Goal: Task Accomplishment & Management: Manage account settings

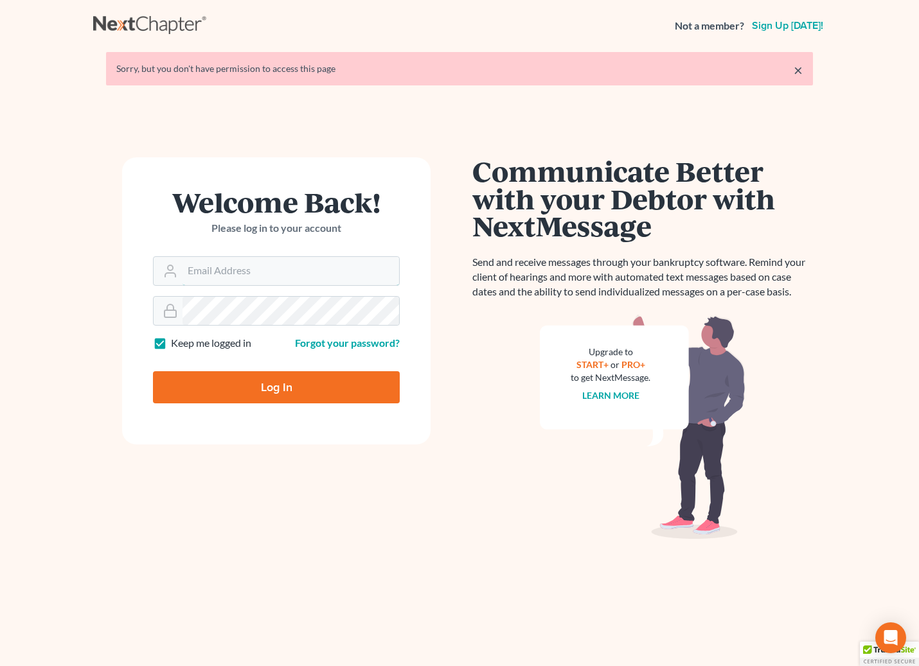
type input "ecf@bigeasybk.com"
click at [258, 389] on input "Log In" at bounding box center [276, 387] width 247 height 32
type input "Thinking..."
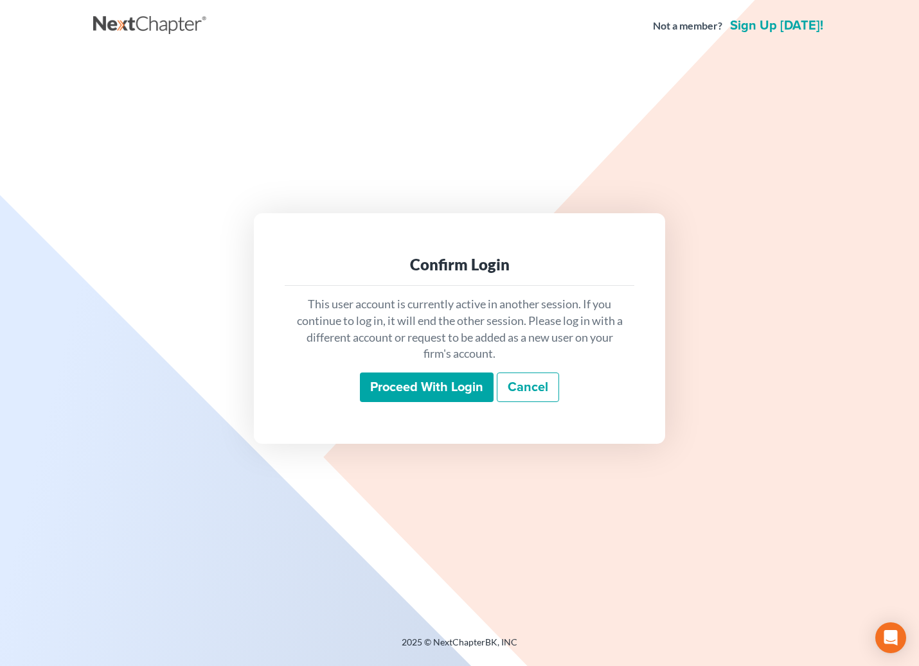
click at [413, 395] on input "Proceed with login" at bounding box center [427, 388] width 134 height 30
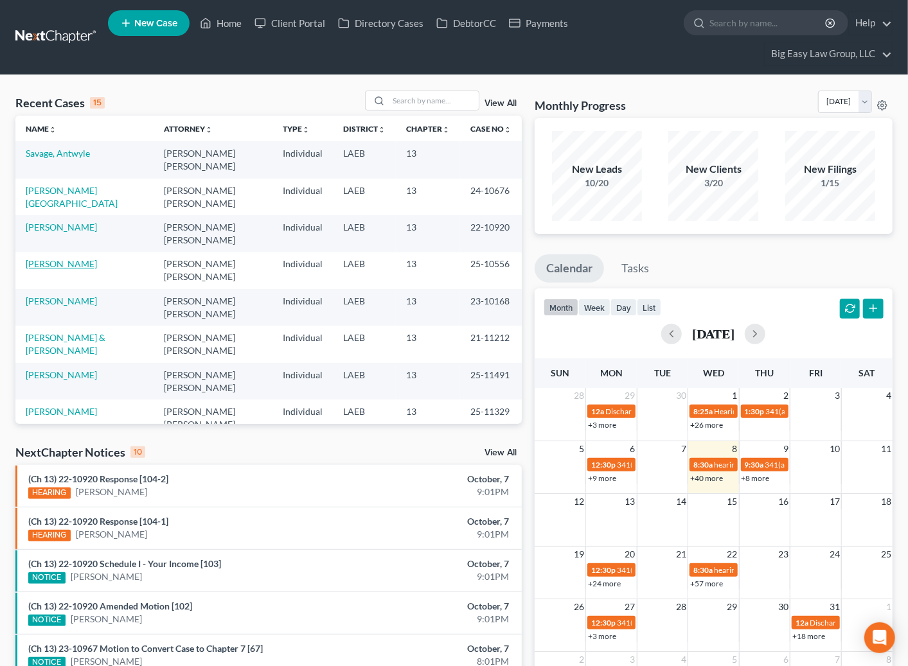
click at [58, 265] on link "[PERSON_NAME]" at bounding box center [61, 263] width 71 height 11
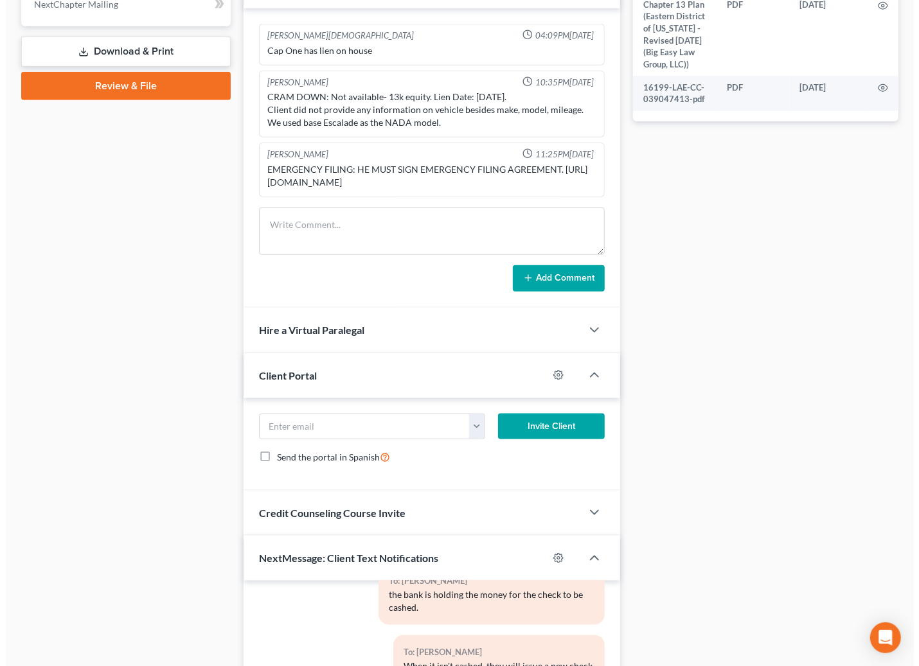
scroll to position [891, 0]
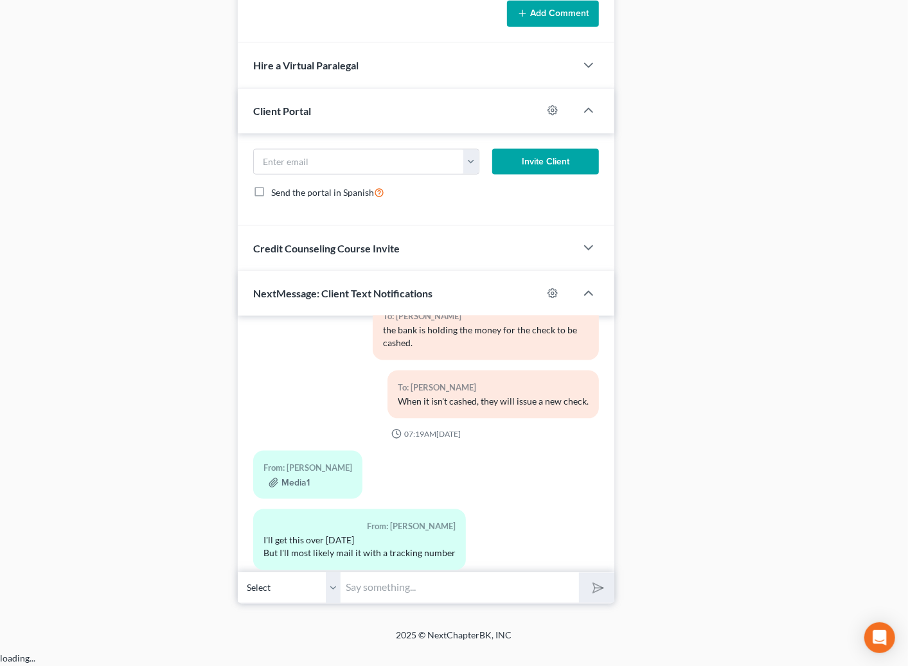
click at [402, 603] on input "text" at bounding box center [460, 588] width 238 height 31
click at [429, 604] on input "text" at bounding box center [460, 588] width 238 height 31
click at [290, 478] on button "Media1" at bounding box center [289, 483] width 41 height 10
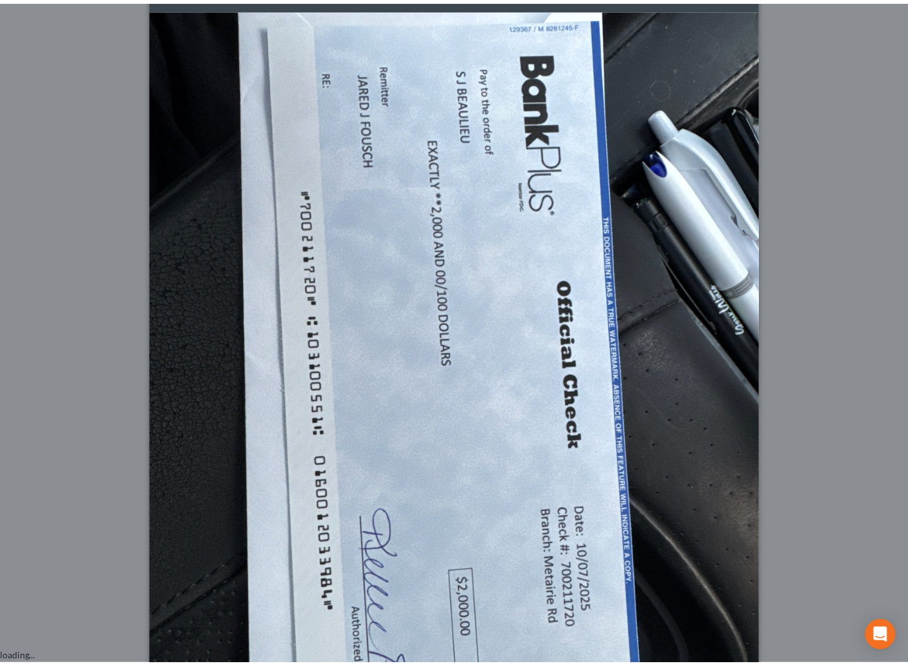
scroll to position [0, 0]
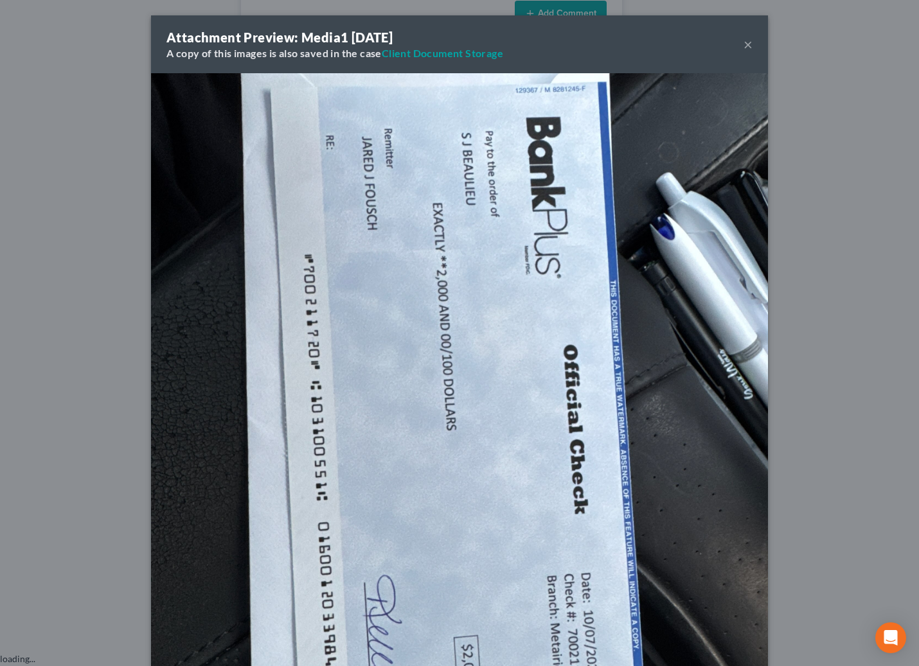
click at [746, 44] on button "×" at bounding box center [748, 44] width 9 height 15
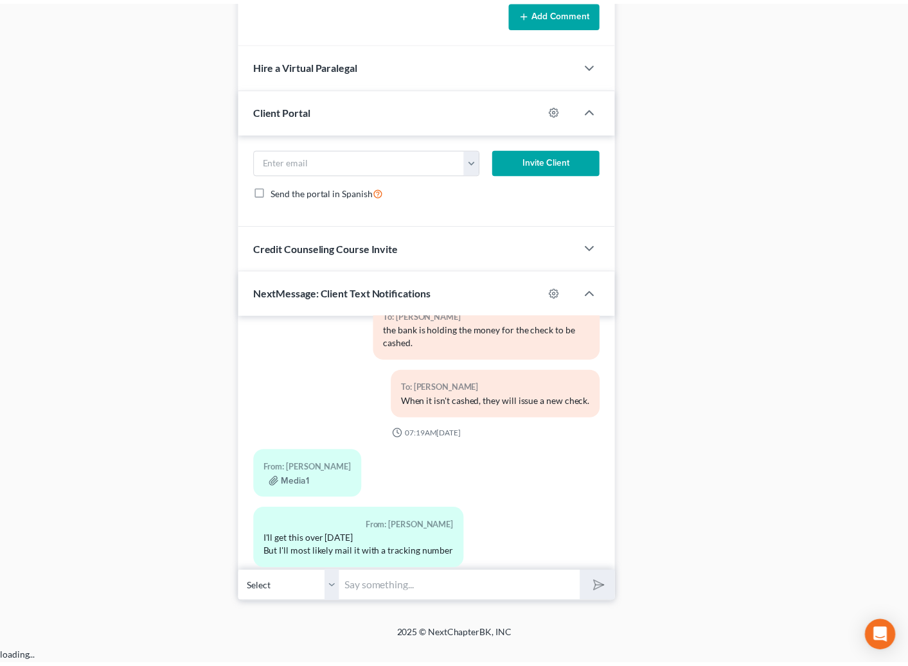
scroll to position [20688, 0]
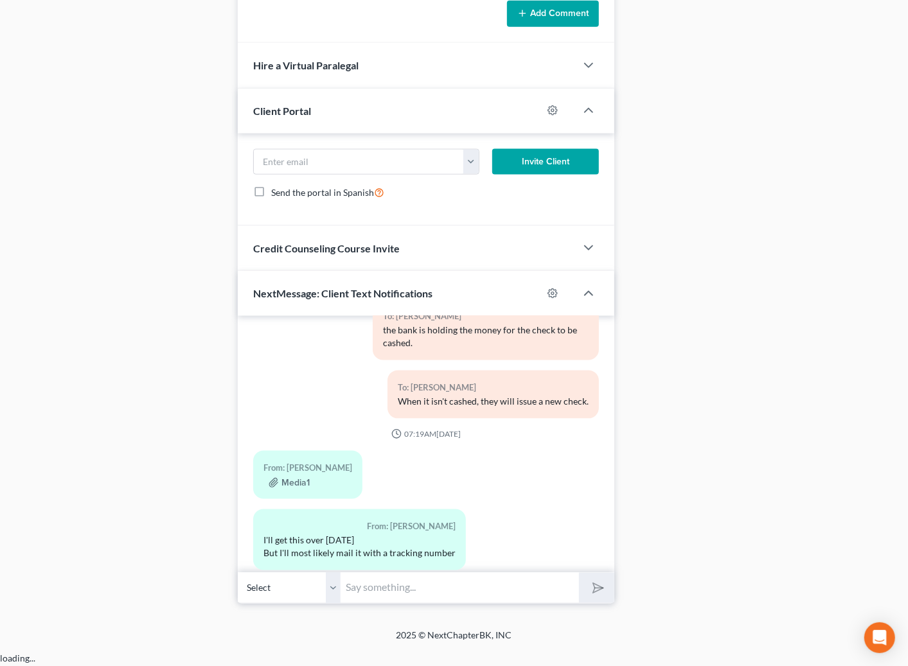
click at [453, 604] on input "text" at bounding box center [460, 588] width 238 height 31
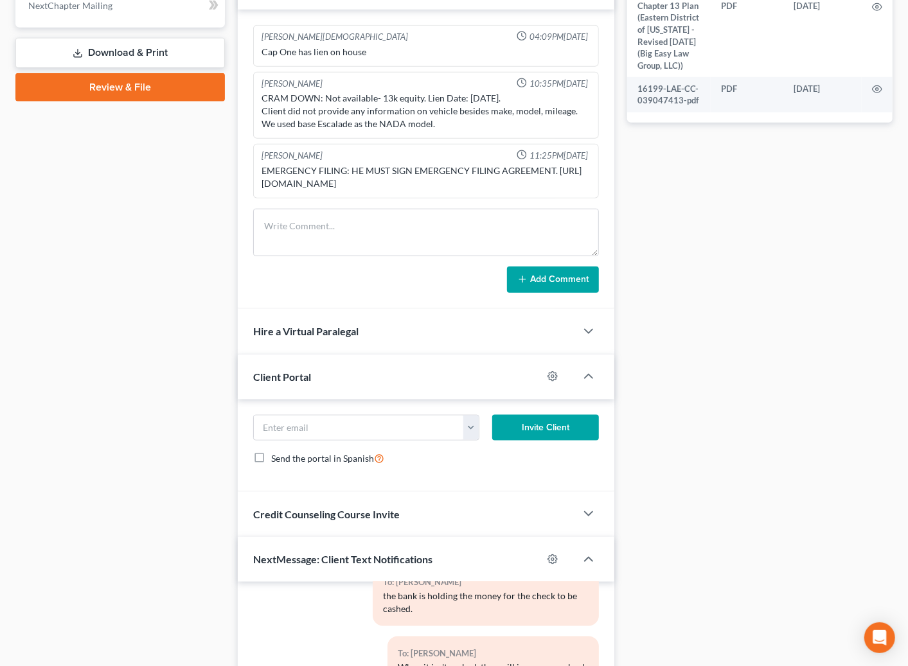
scroll to position [891, 0]
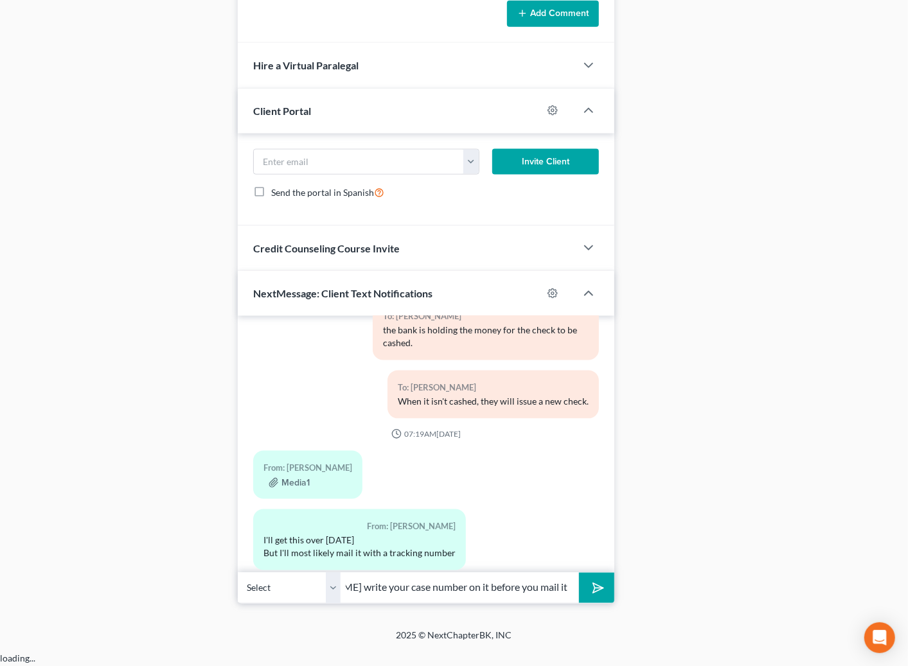
type input "make sur [PERSON_NAME] write your case number on it before you mail it -- 25-10…"
click at [595, 596] on polygon "submit" at bounding box center [595, 588] width 15 height 15
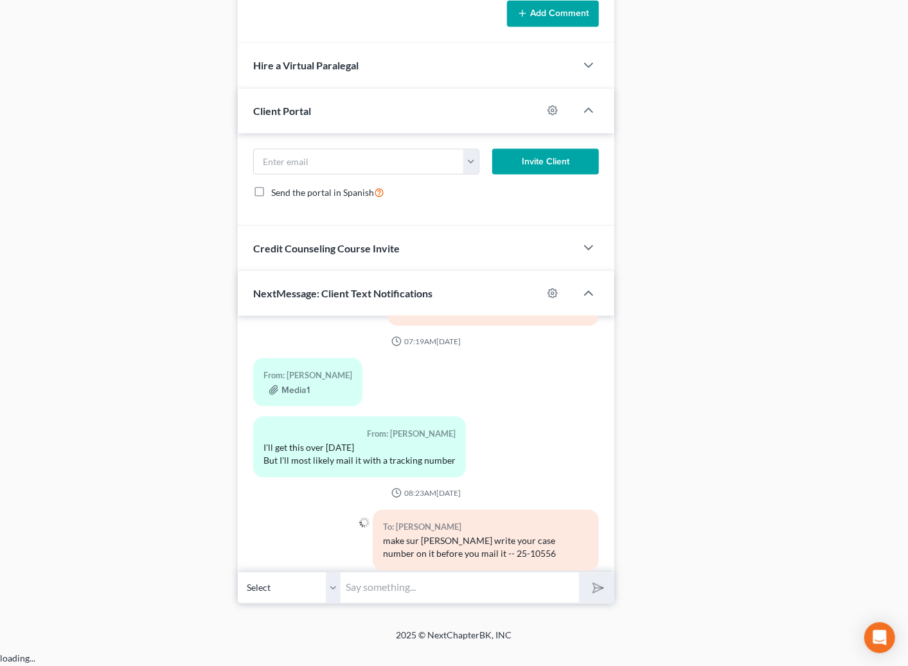
click at [479, 604] on input "text" at bounding box center [460, 588] width 238 height 31
click at [492, 604] on input "text" at bounding box center [460, 588] width 238 height 31
type input "and I will let the court know you are mailing it and file the pic you sent."
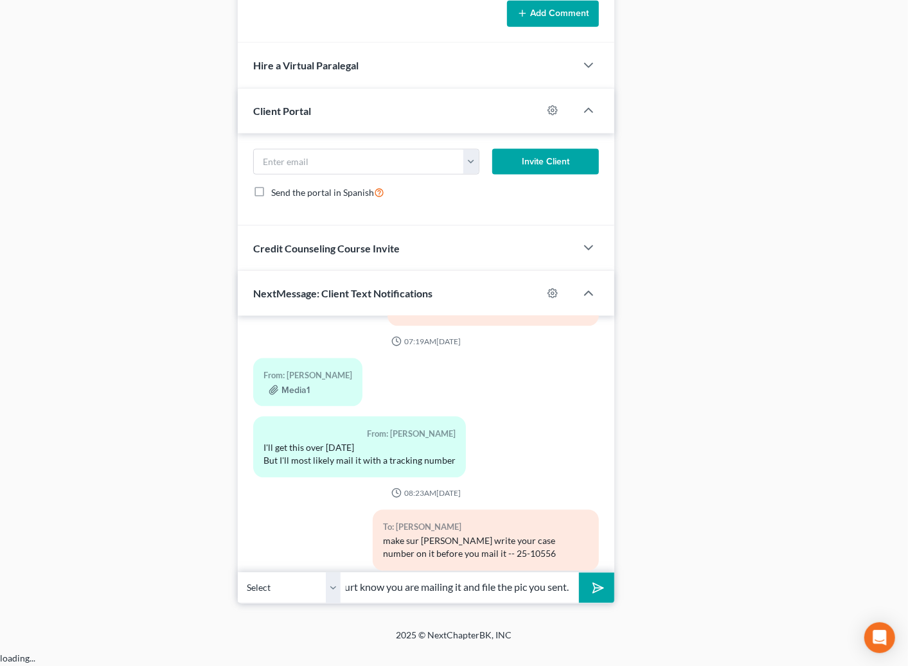
click at [579, 573] on button "submit" at bounding box center [596, 588] width 35 height 30
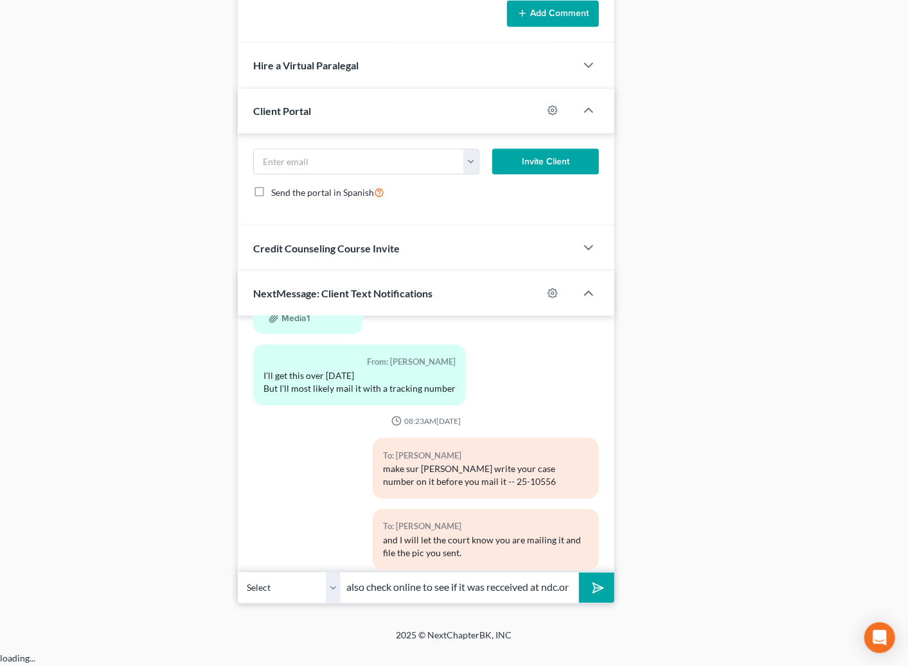
scroll to position [0, 248]
drag, startPoint x: 497, startPoint y: 604, endPoint x: 523, endPoint y: 616, distance: 29.0
click at [497, 604] on input "I will let you know if i see the check come in -- you can also check online to …" at bounding box center [460, 588] width 238 height 31
drag, startPoint x: 513, startPoint y: 598, endPoint x: 524, endPoint y: 601, distance: 11.2
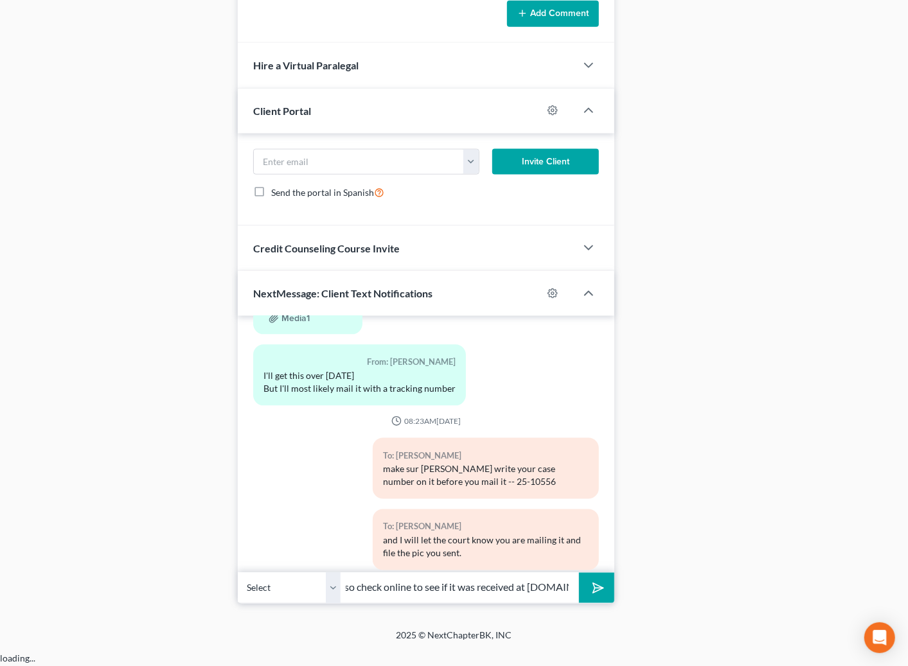
click at [513, 598] on input "I will let you know if i see the check come in -- you can also check online to …" at bounding box center [460, 588] width 238 height 31
type input "I will let you know if i see the check come in -- you can also check online to …"
click at [590, 598] on icon "submit" at bounding box center [596, 589] width 18 height 18
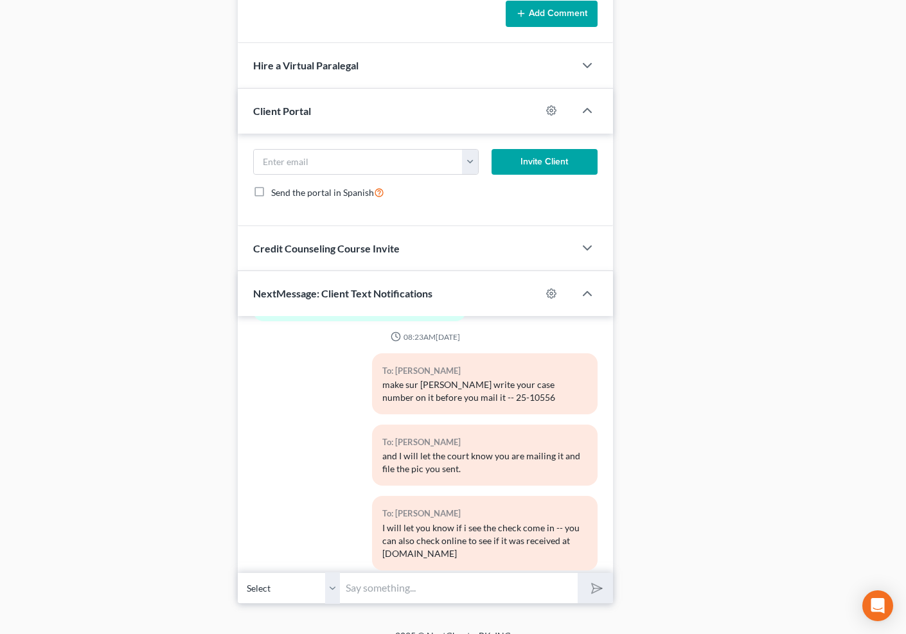
scroll to position [20996, 0]
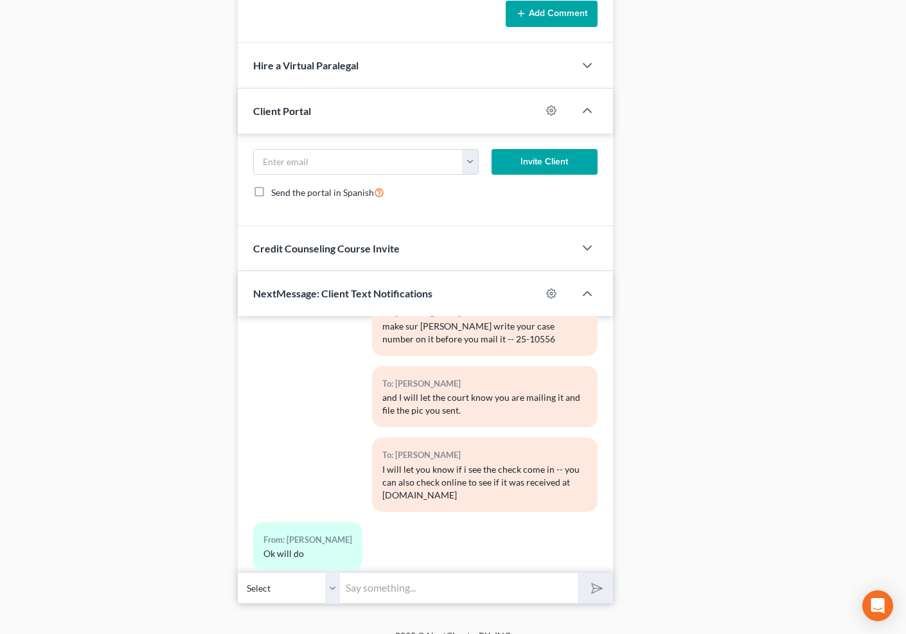
click at [447, 598] on input "text" at bounding box center [459, 588] width 237 height 31
click at [430, 594] on input "text" at bounding box center [459, 588] width 237 height 31
click at [578, 573] on button "submit" at bounding box center [595, 588] width 35 height 30
type input "Got the continuance - 11/26 your"
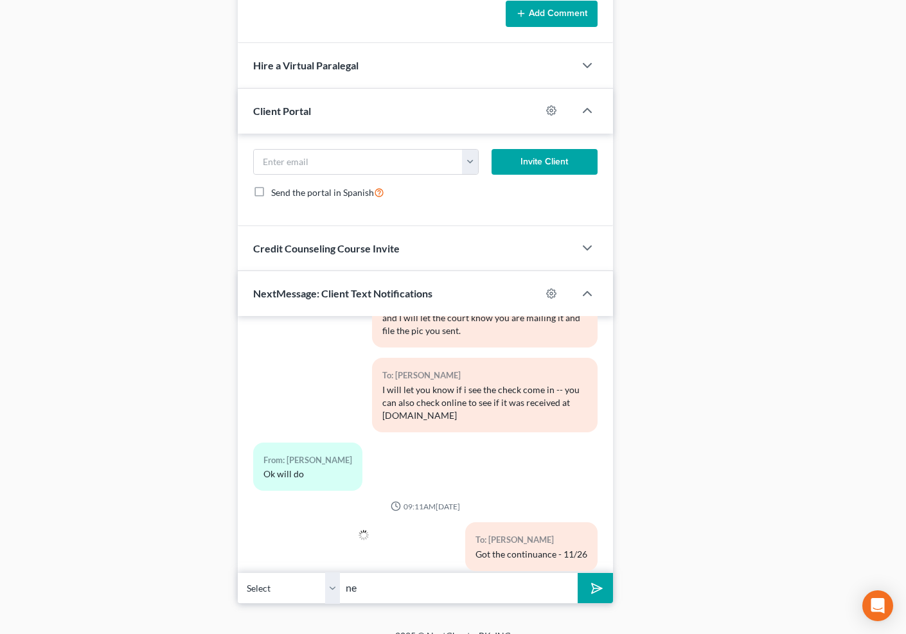
type input "n"
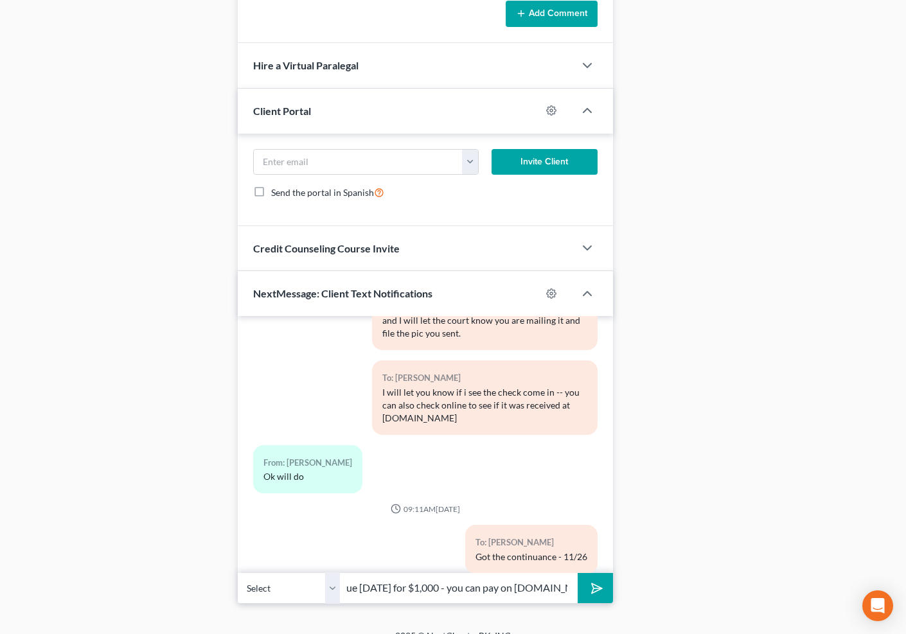
scroll to position [0, 99]
type input "your next payment due [DATE] for $1,000 - you can pay on [DOMAIN_NAME]"
click at [578, 573] on button "submit" at bounding box center [595, 588] width 35 height 30
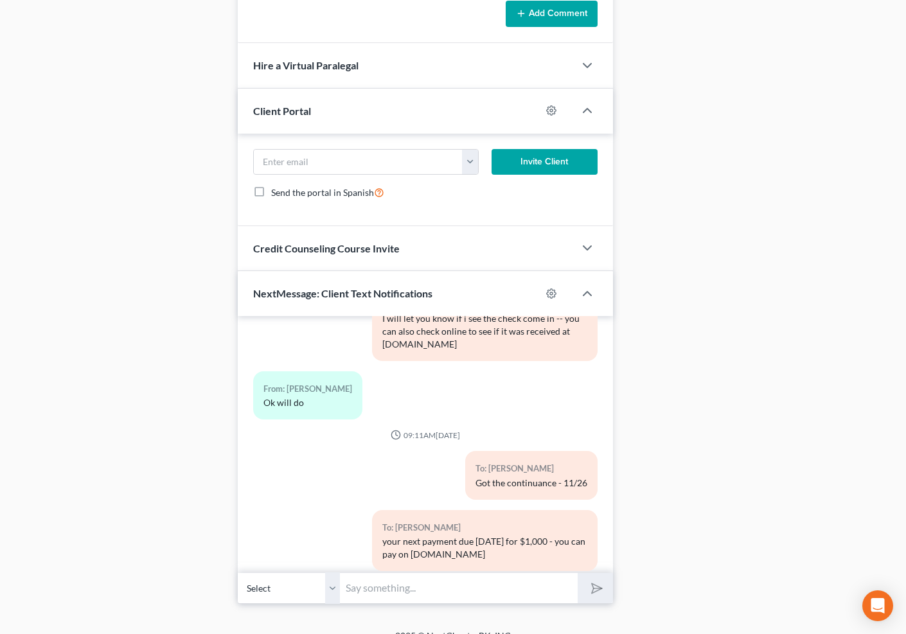
click at [506, 601] on input "text" at bounding box center [459, 588] width 237 height 31
type input "[DOMAIN_NAME] pulls it right from your bank account"
click at [578, 573] on button "submit" at bounding box center [595, 588] width 35 height 30
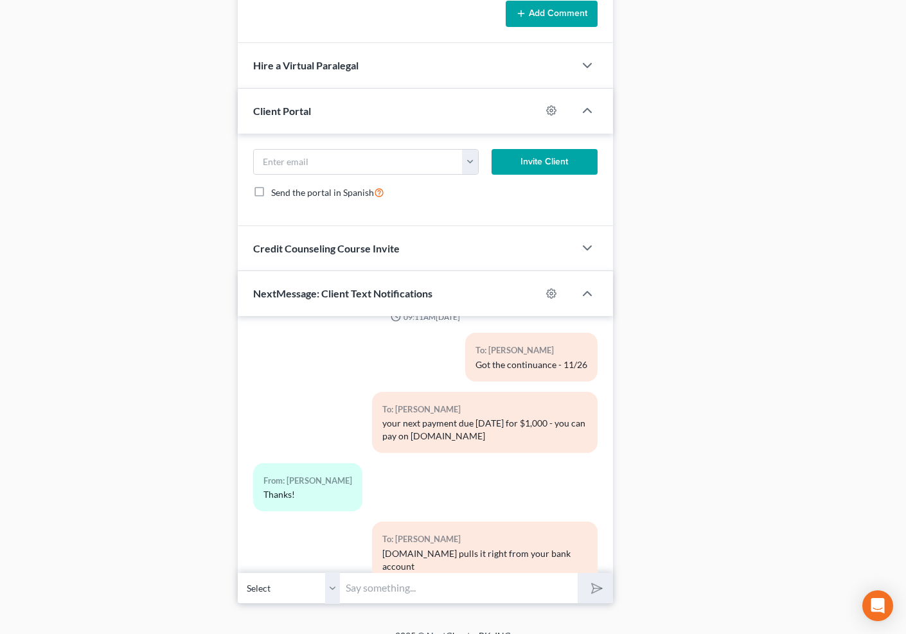
click at [464, 604] on input "text" at bounding box center [459, 588] width 237 height 31
type input "Let me know if you make your october payment on your car or not -- the car lend…"
click at [578, 573] on button "submit" at bounding box center [595, 588] width 35 height 30
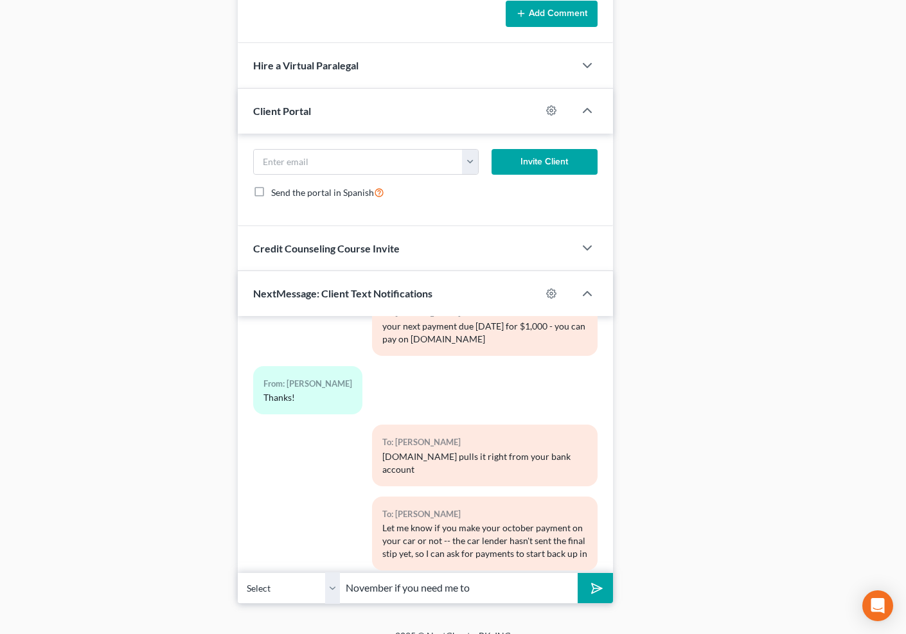
type input "November if you need me to"
click at [578, 573] on button "submit" at bounding box center [595, 588] width 35 height 30
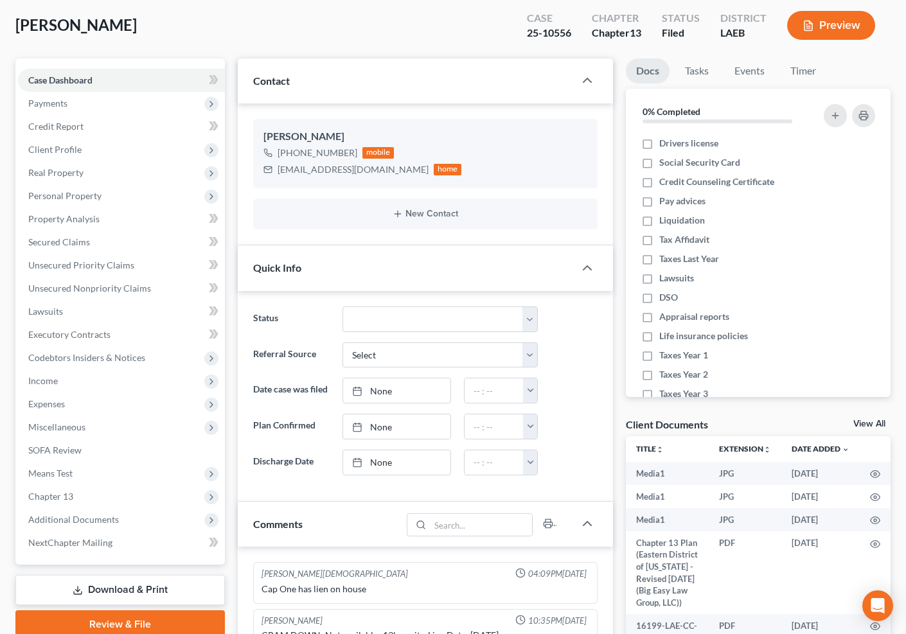
scroll to position [0, 0]
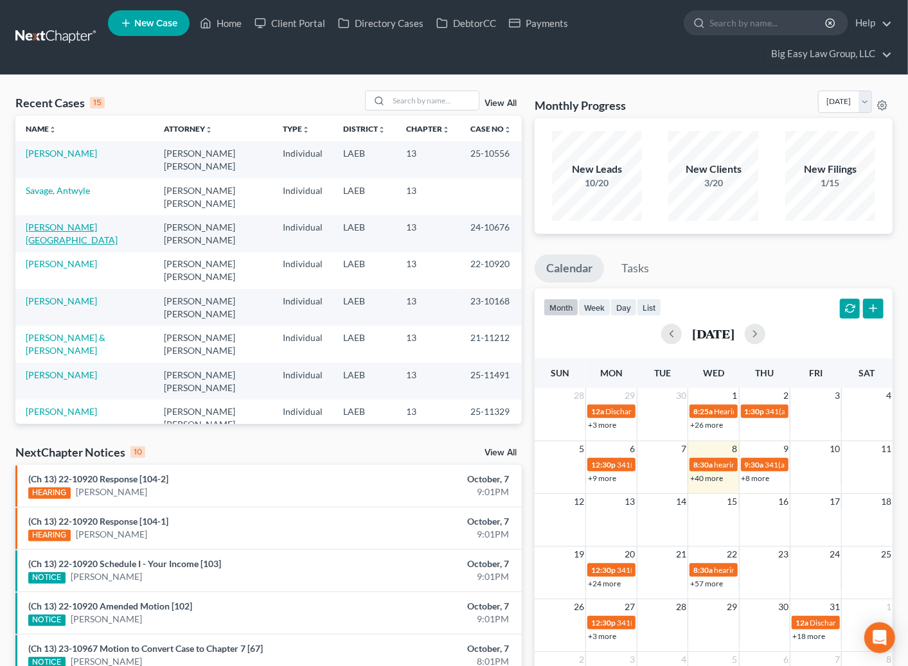
click at [66, 231] on link "[PERSON_NAME][GEOGRAPHIC_DATA]" at bounding box center [72, 234] width 92 height 24
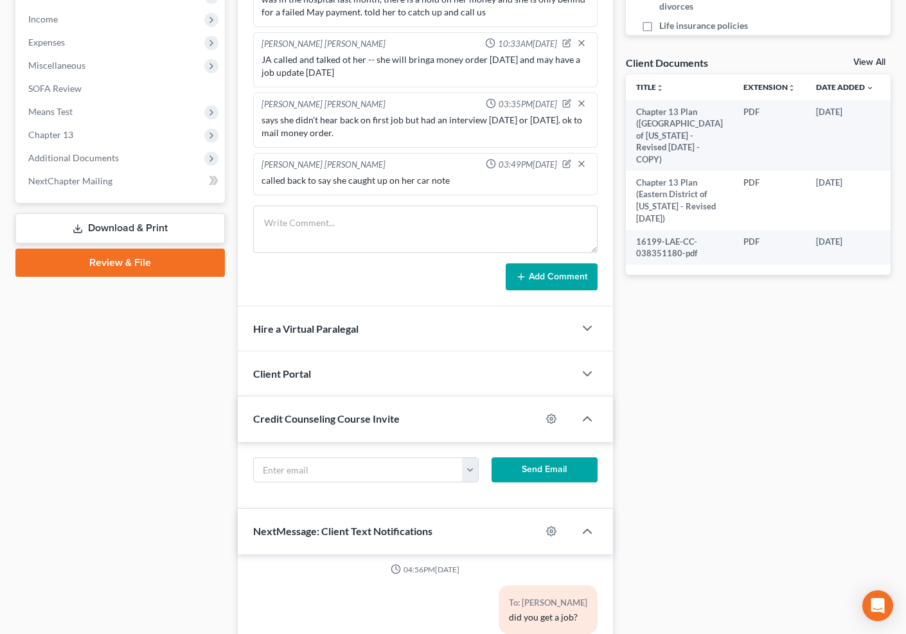
scroll to position [697, 0]
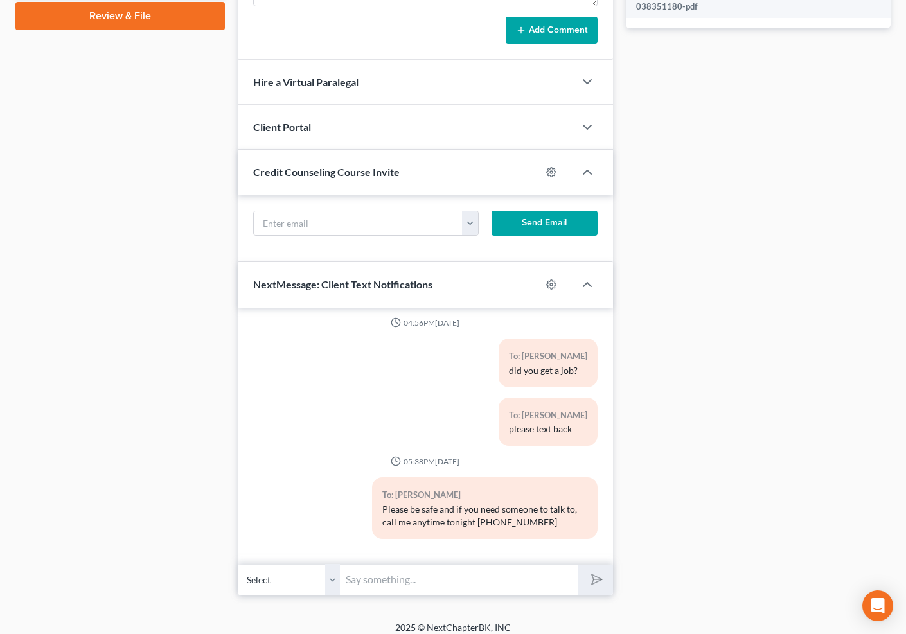
click at [449, 571] on input "text" at bounding box center [459, 579] width 237 height 31
type input "Good Morning -- I will do my best to get you as much time as I can today. I wil…"
click at [578, 565] on button "submit" at bounding box center [595, 580] width 35 height 30
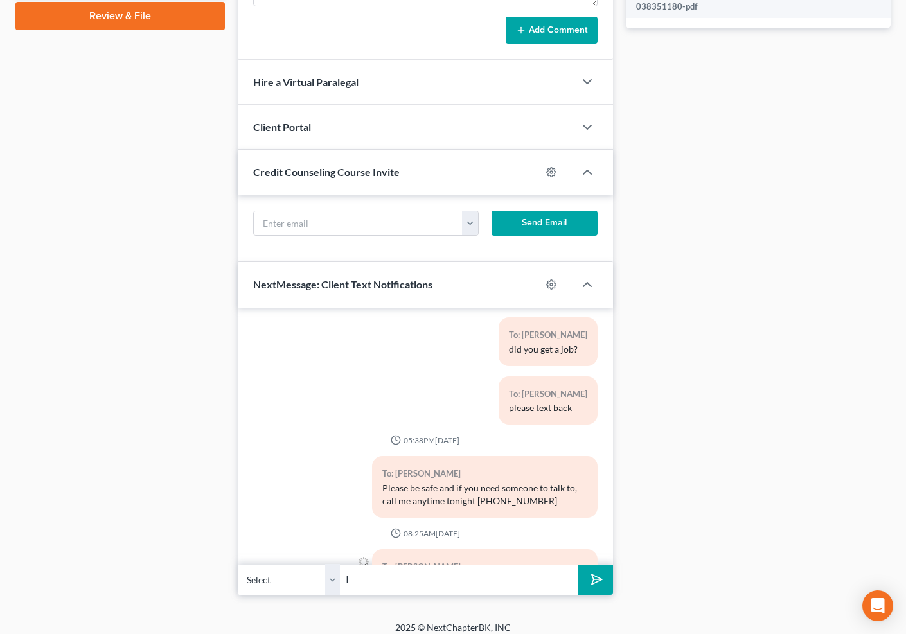
scroll to position [7616, 0]
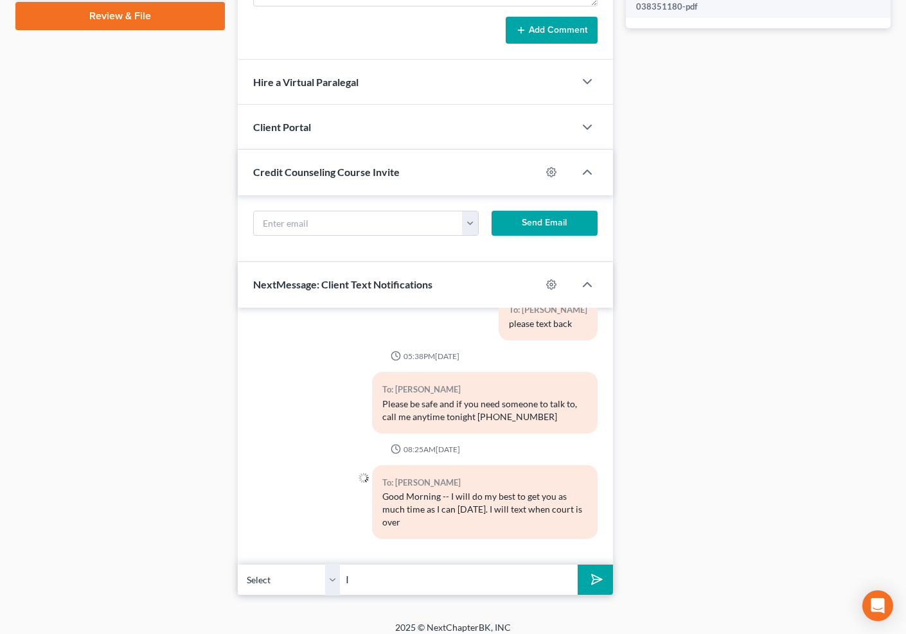
type input "I"
type input "should be around 9:30-10"
click at [578, 565] on button "submit" at bounding box center [595, 580] width 35 height 30
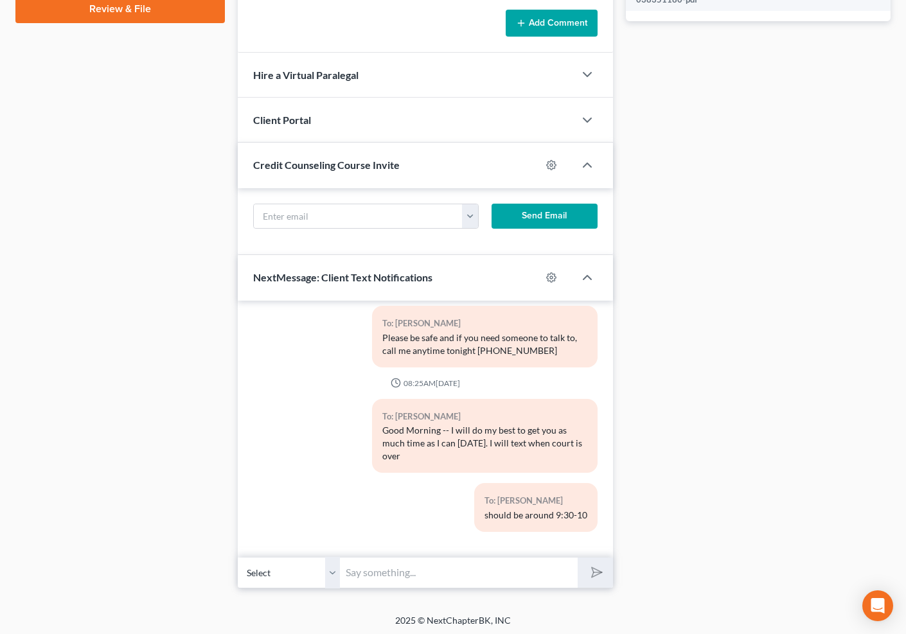
scroll to position [707, 0]
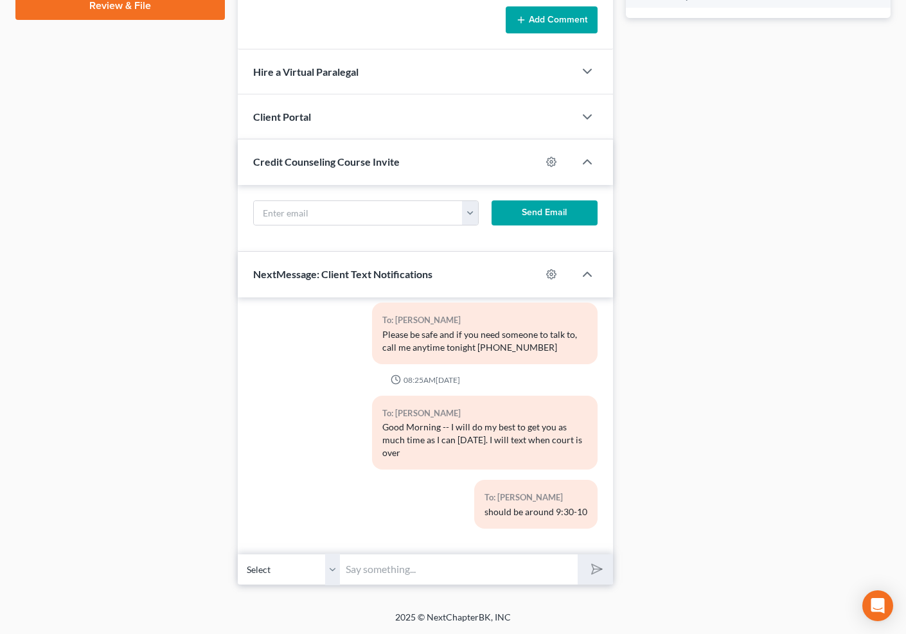
click at [413, 571] on input "text" at bounding box center [459, 569] width 237 height 31
type input "A MIRACLE - I got a continuance to 11/26 -- let me know as soon as you hear any…"
click at [578, 555] on button "submit" at bounding box center [595, 570] width 35 height 30
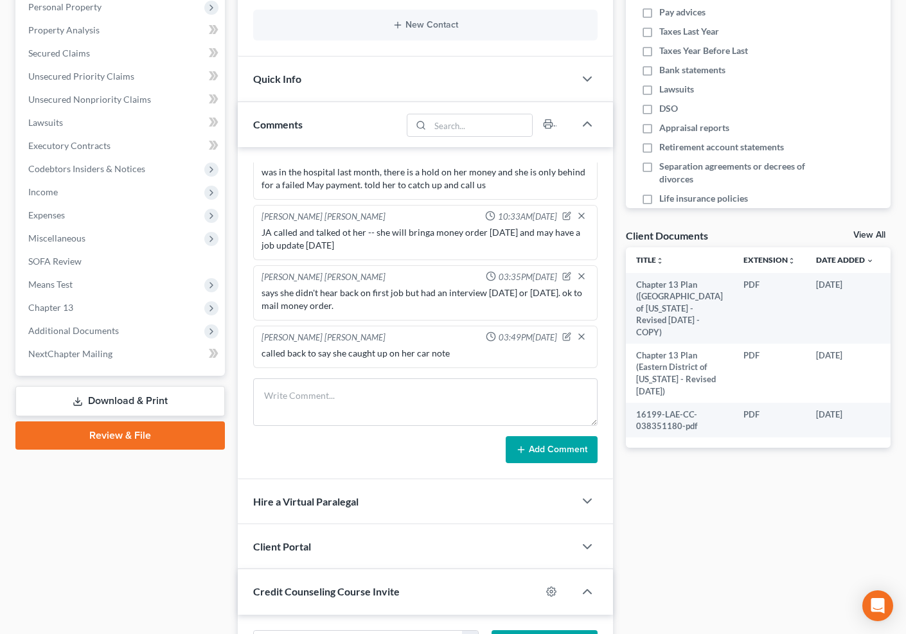
scroll to position [0, 0]
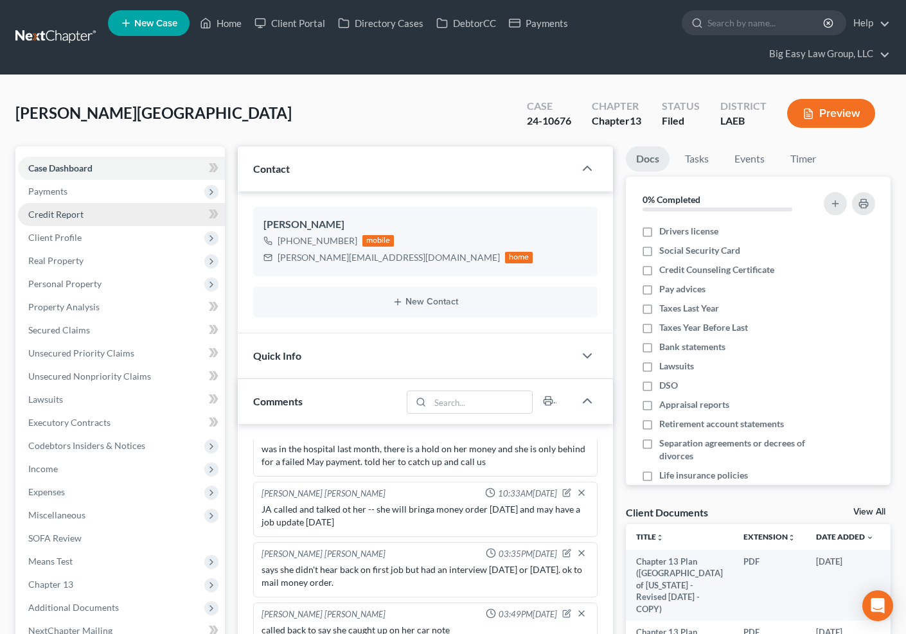
click at [73, 211] on span "Credit Report" at bounding box center [55, 214] width 55 height 11
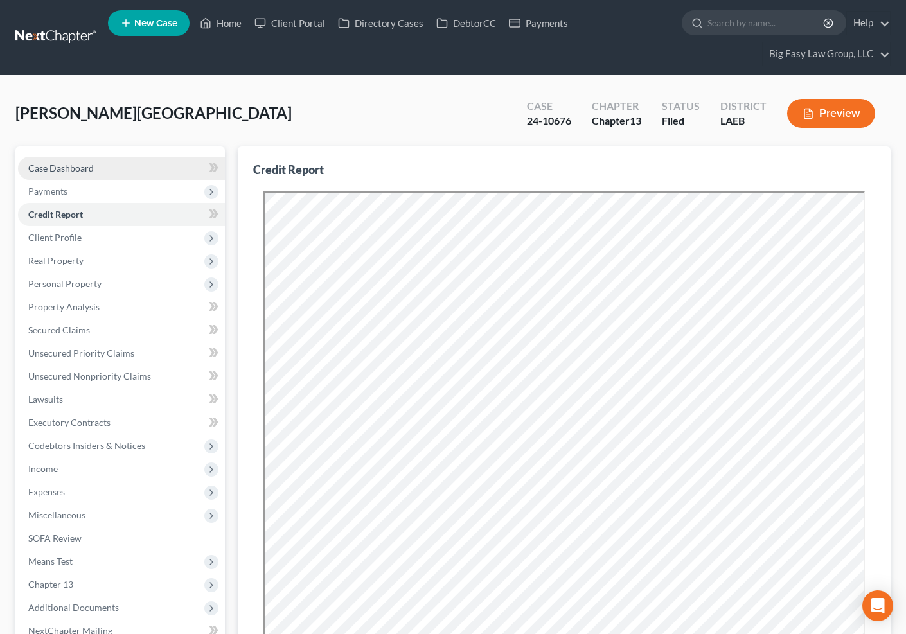
click at [140, 174] on link "Case Dashboard" at bounding box center [121, 168] width 207 height 23
select select "0"
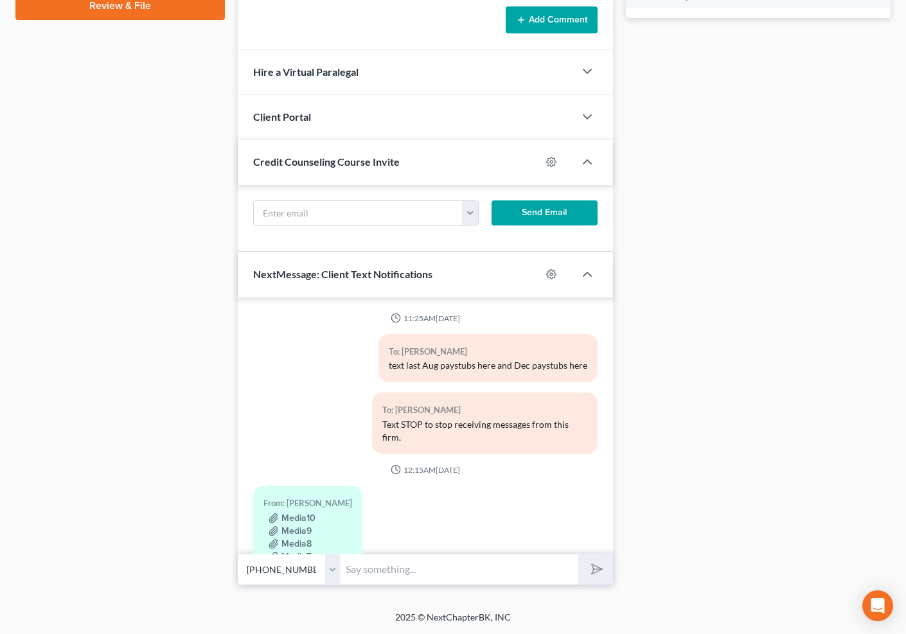
scroll to position [7768, 0]
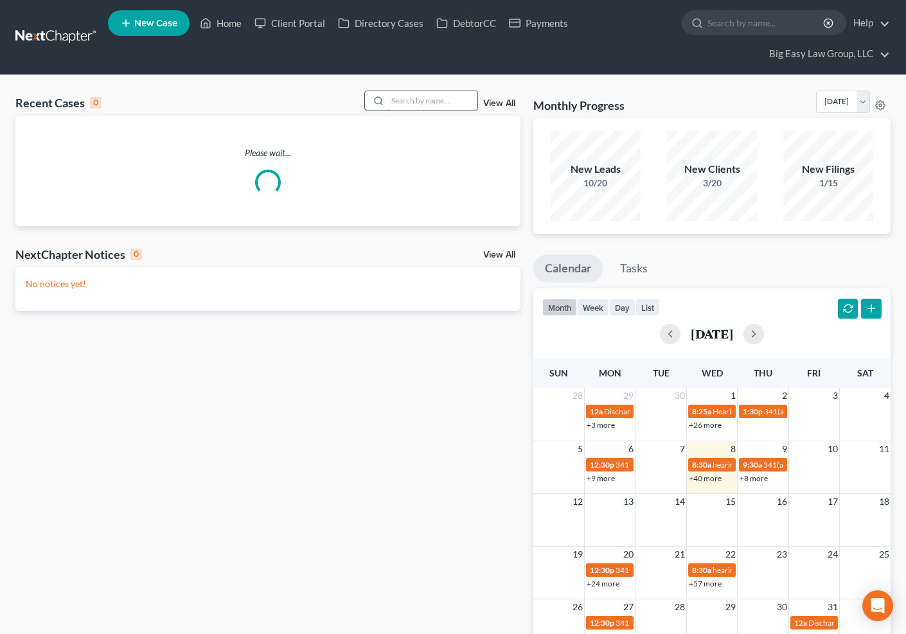
click at [447, 96] on input "search" at bounding box center [433, 100] width 90 height 19
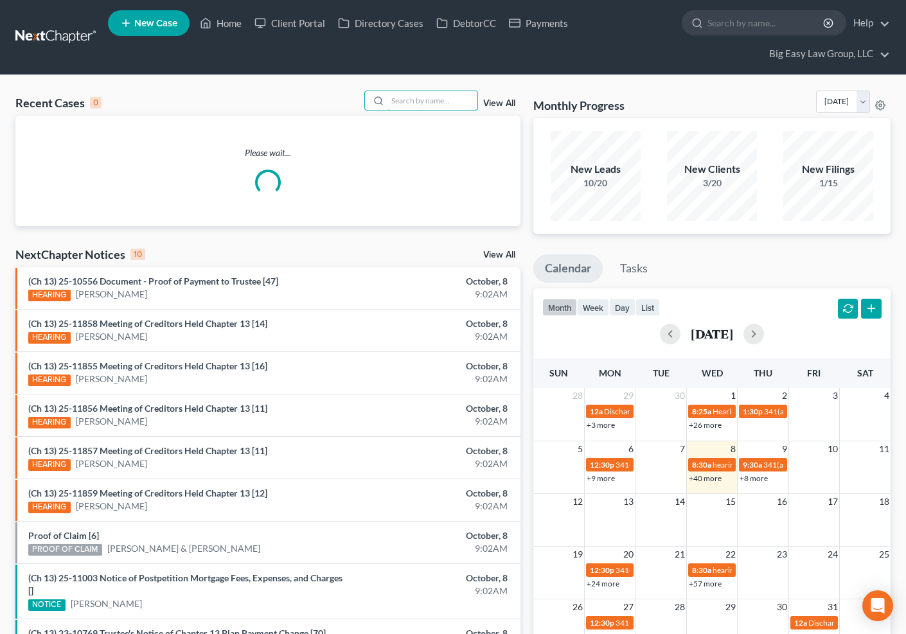
drag, startPoint x: 393, startPoint y: 105, endPoint x: 431, endPoint y: 111, distance: 38.4
click at [393, 105] on input "search" at bounding box center [433, 100] width 90 height 19
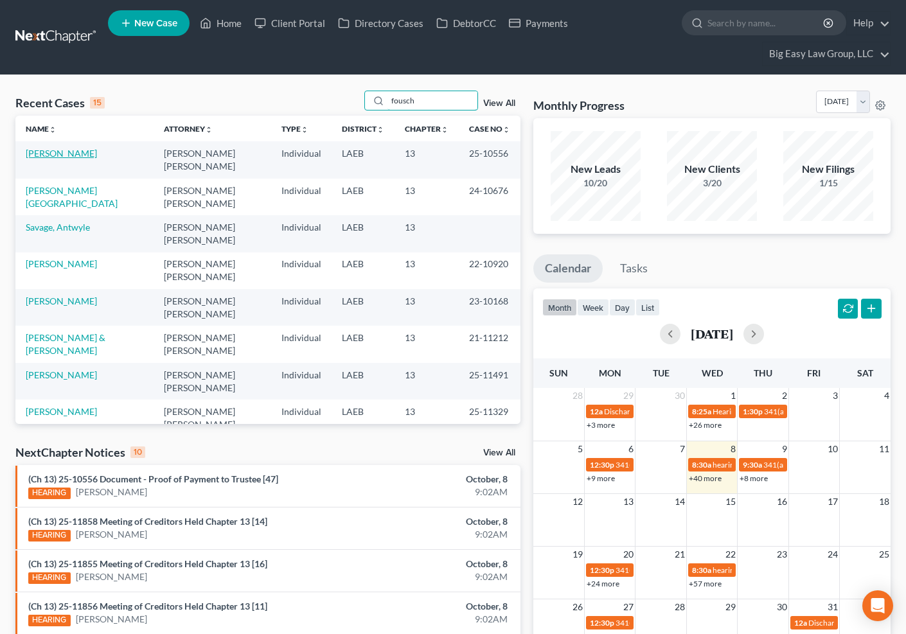
type input "fousch"
click at [72, 152] on link "[PERSON_NAME]" at bounding box center [61, 153] width 71 height 11
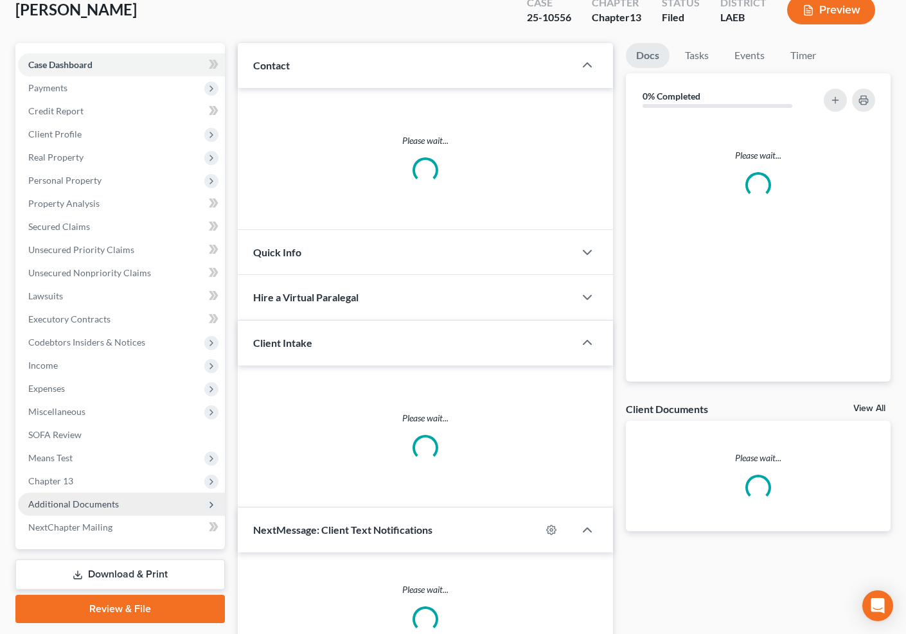
click at [159, 500] on span "Additional Documents" at bounding box center [121, 504] width 207 height 23
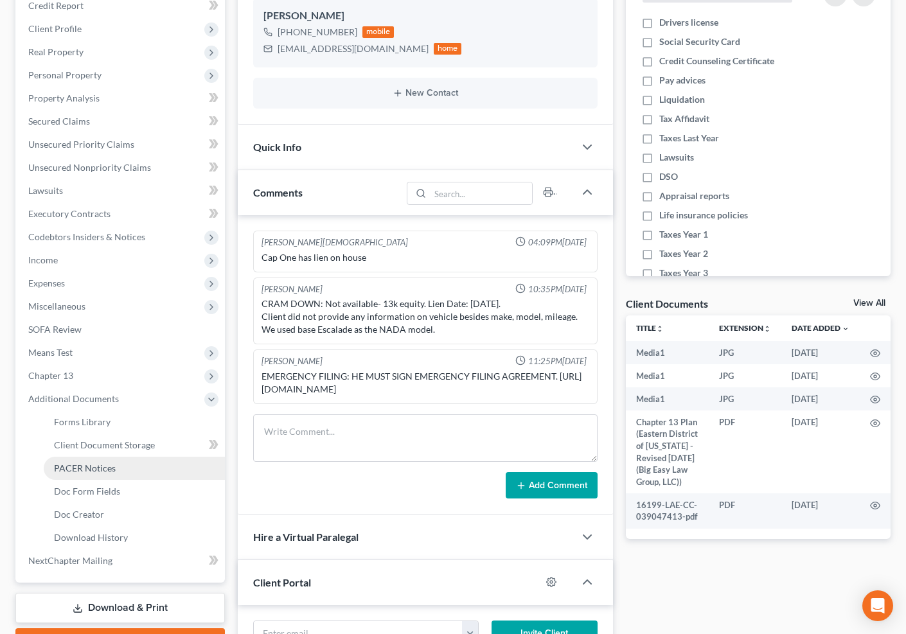
scroll to position [21265, 0]
click at [123, 472] on link "PACER Notices" at bounding box center [134, 468] width 181 height 23
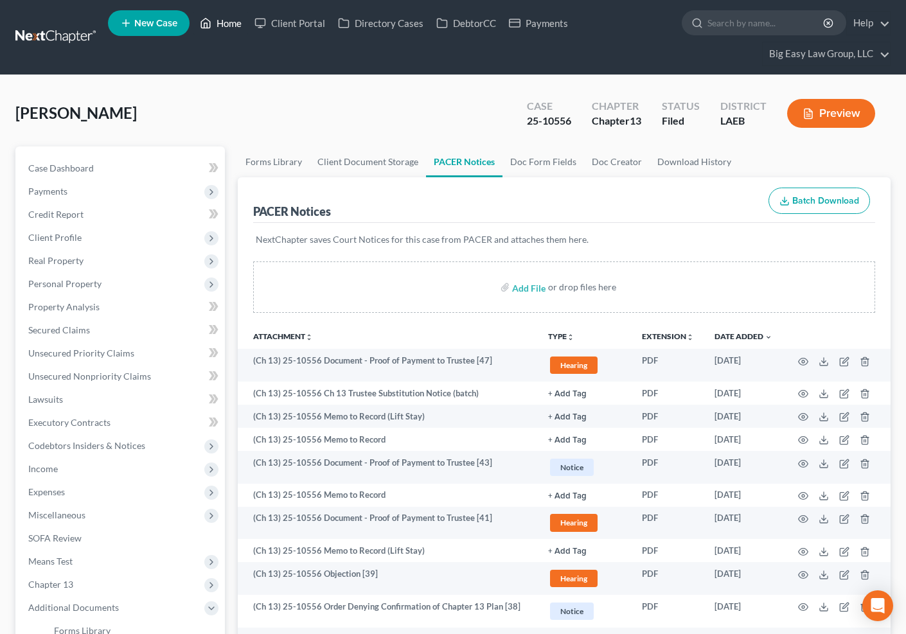
click at [235, 24] on link "Home" at bounding box center [220, 23] width 55 height 23
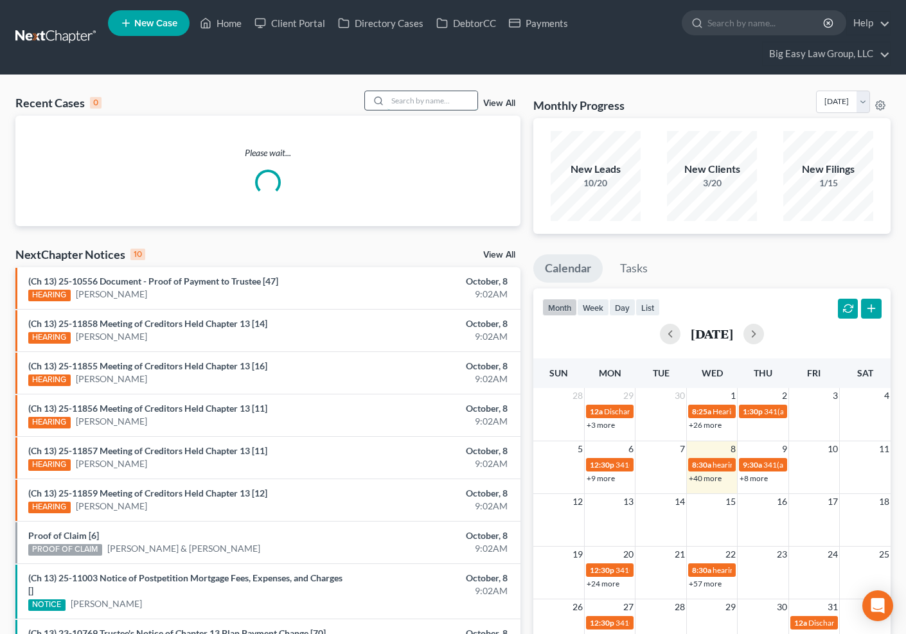
click at [443, 105] on input "search" at bounding box center [433, 100] width 90 height 19
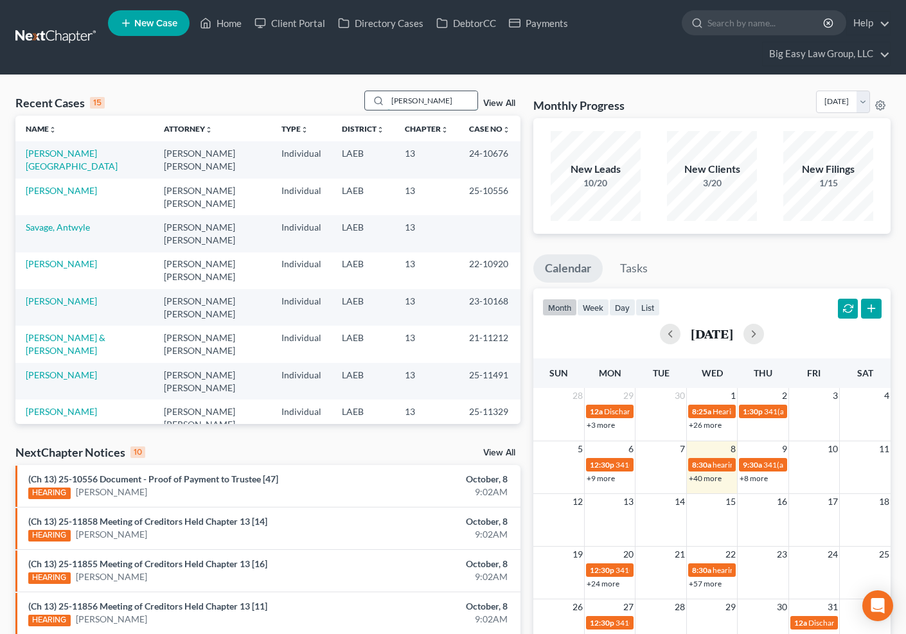
type input "[PERSON_NAME]"
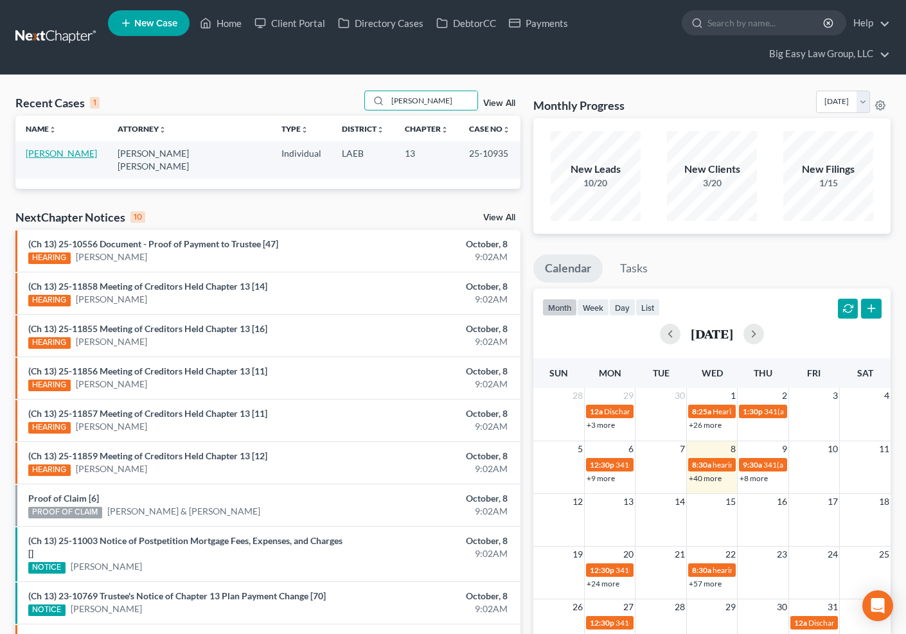
click at [77, 155] on link "[PERSON_NAME]" at bounding box center [61, 153] width 71 height 11
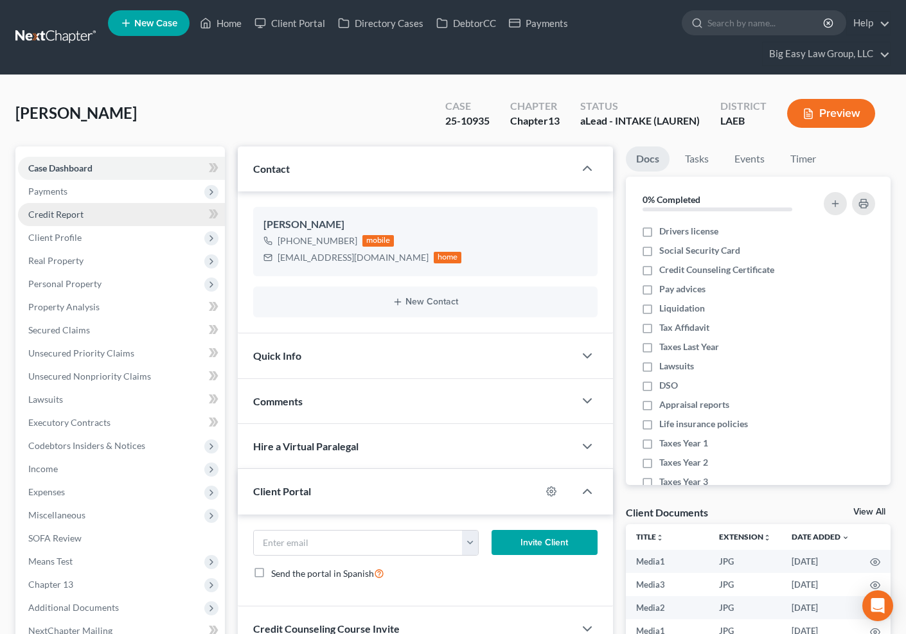
scroll to position [1266, 0]
click at [227, 31] on link "Home" at bounding box center [220, 23] width 55 height 23
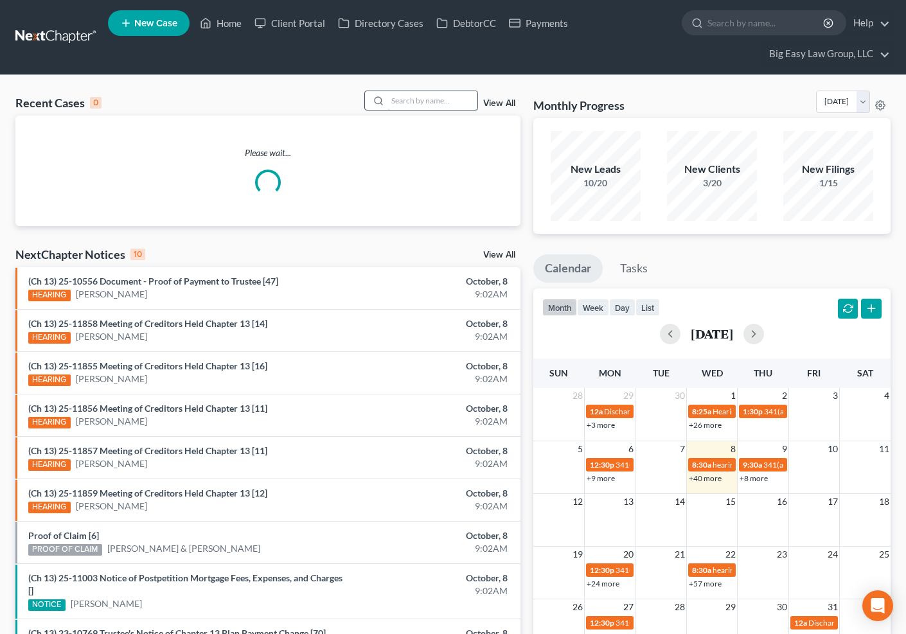
click at [429, 100] on input "search" at bounding box center [433, 100] width 90 height 19
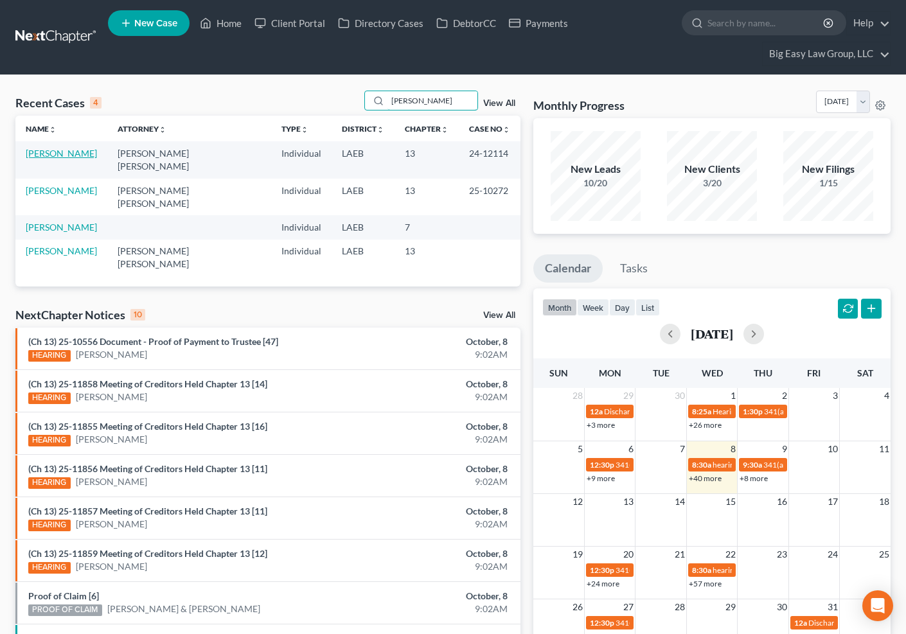
type input "[PERSON_NAME]"
click at [53, 154] on link "[PERSON_NAME]" at bounding box center [61, 153] width 71 height 11
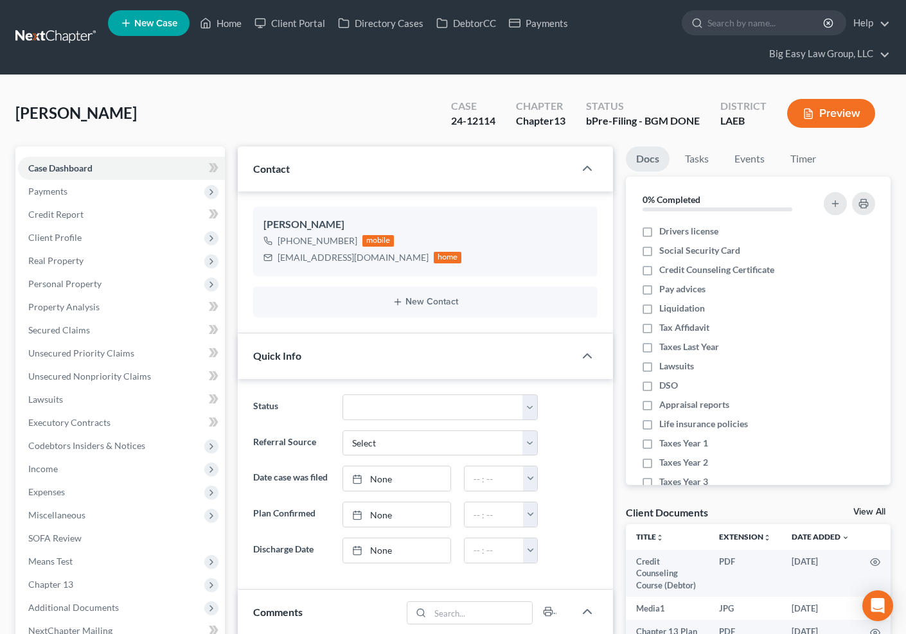
scroll to position [11419, 0]
click at [747, 156] on link "Events" at bounding box center [749, 159] width 51 height 25
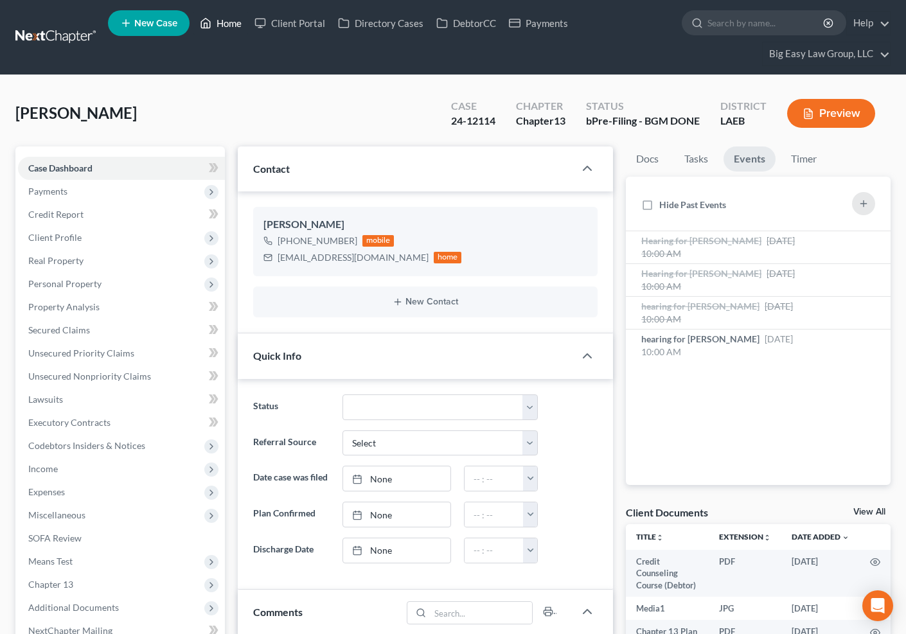
click at [237, 29] on link "Home" at bounding box center [220, 23] width 55 height 23
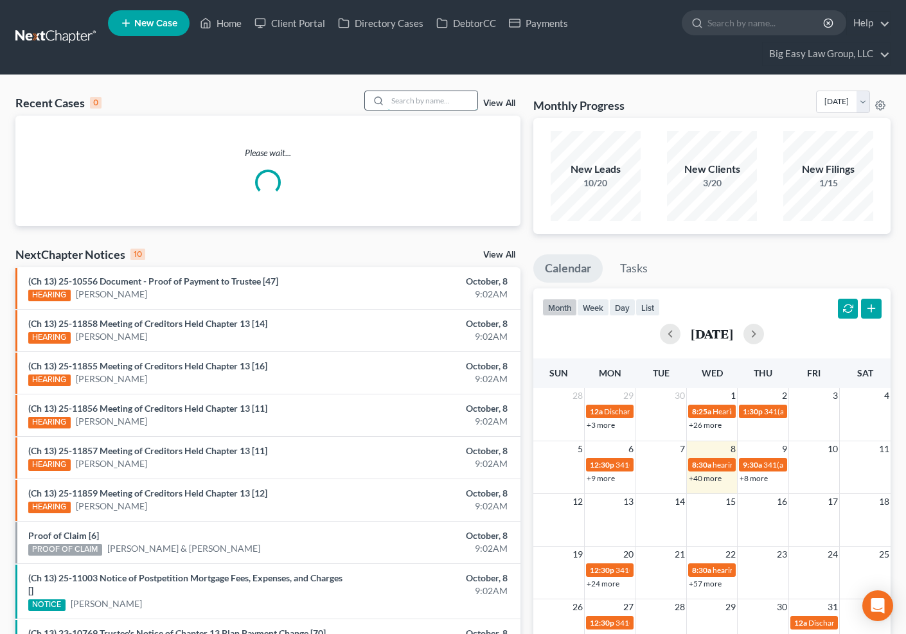
click at [417, 100] on input "search" at bounding box center [433, 100] width 90 height 19
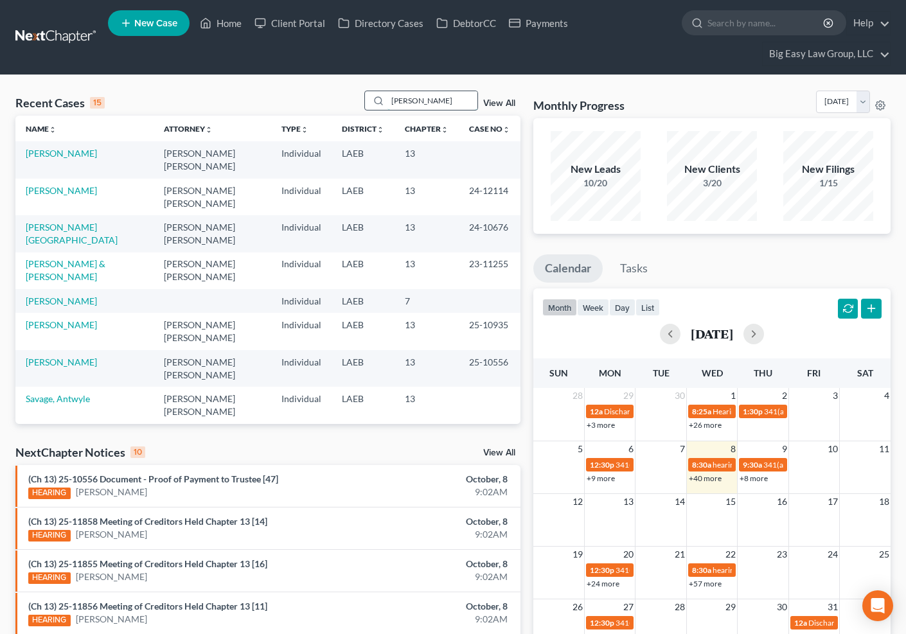
type input "[PERSON_NAME]"
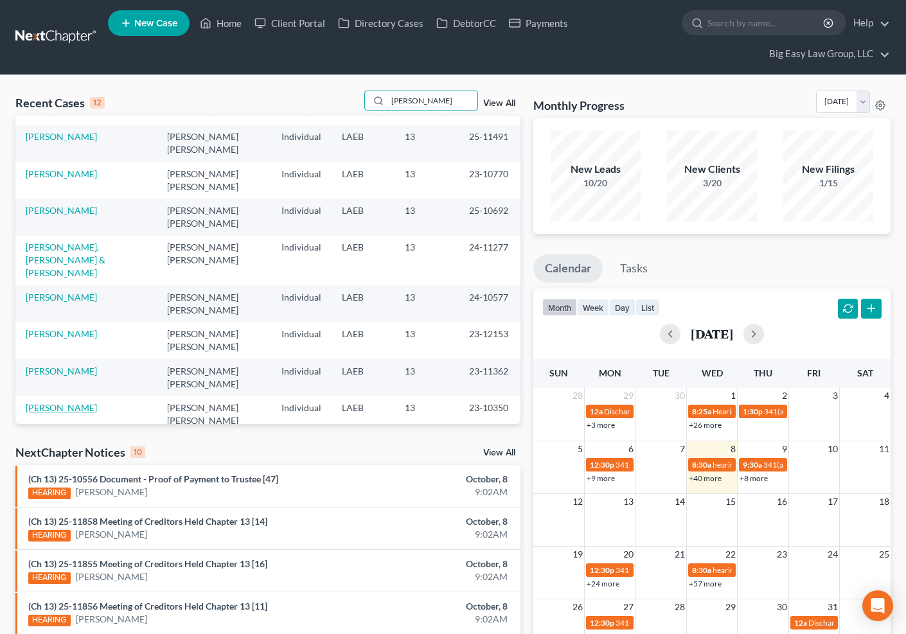
scroll to position [17, 0]
click at [75, 402] on link "[PERSON_NAME]" at bounding box center [61, 407] width 71 height 11
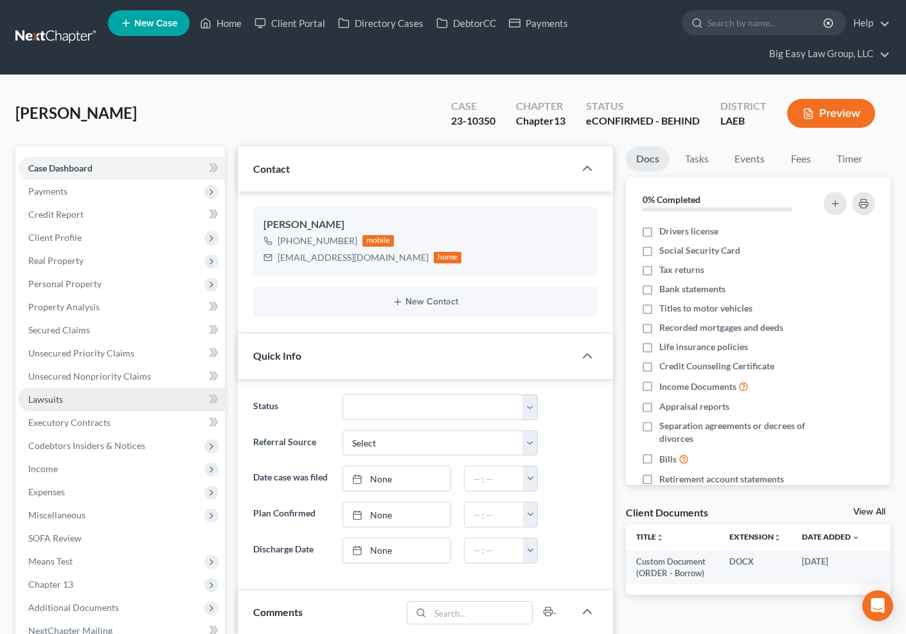
scroll to position [3416, 0]
click at [742, 158] on link "Events" at bounding box center [749, 159] width 51 height 25
